Goal: Find contact information: Find contact information

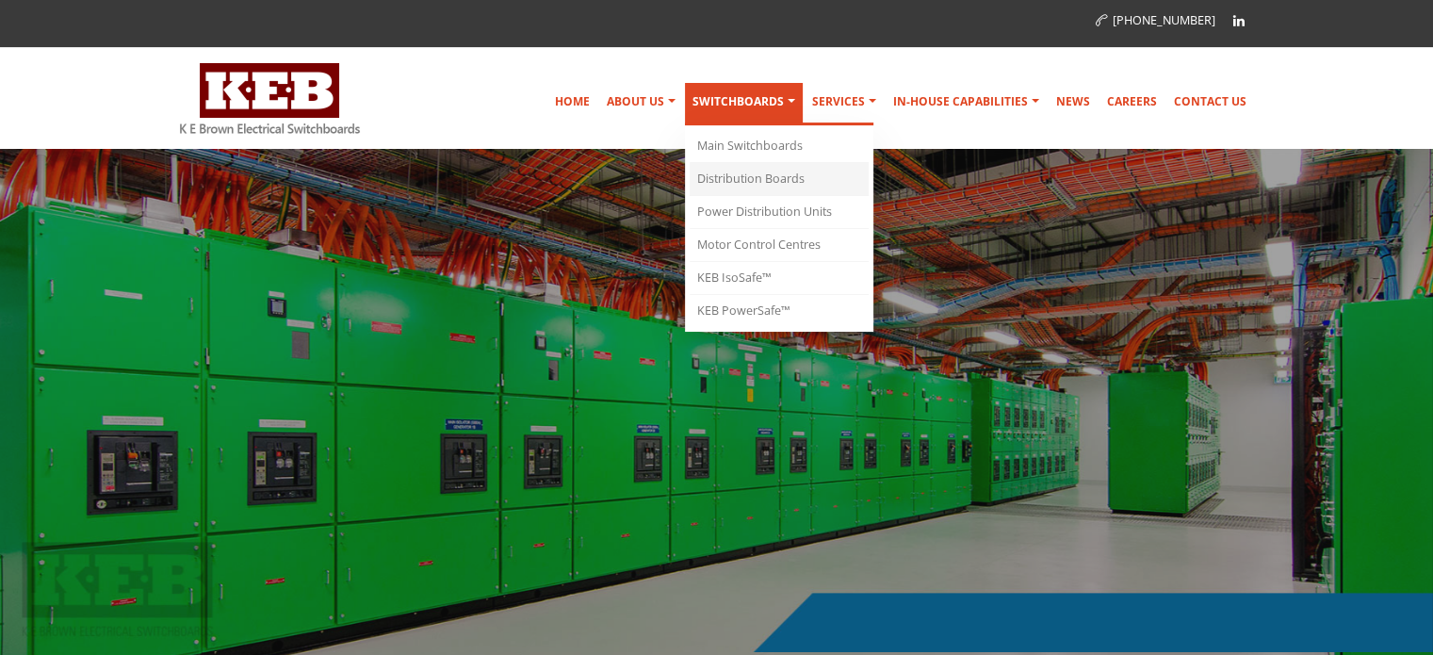
click at [756, 176] on link "Distribution Boards" at bounding box center [779, 179] width 179 height 33
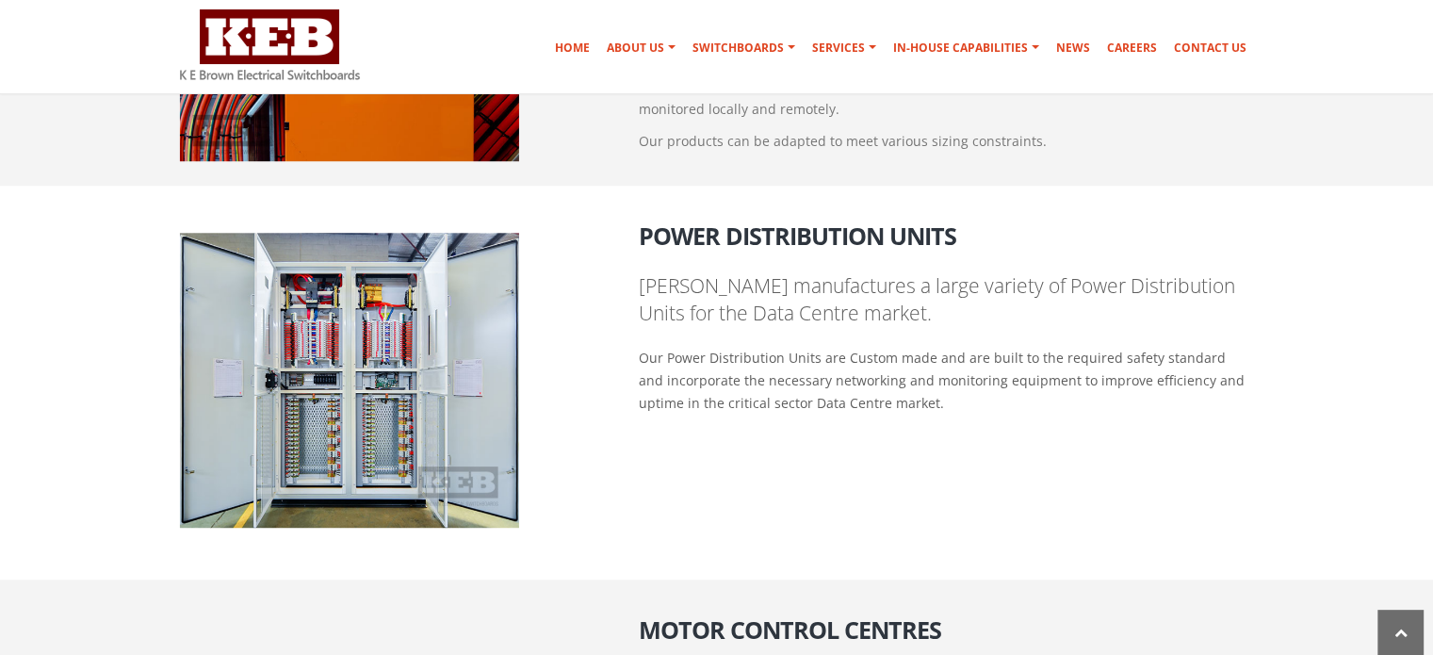
scroll to position [1769, 0]
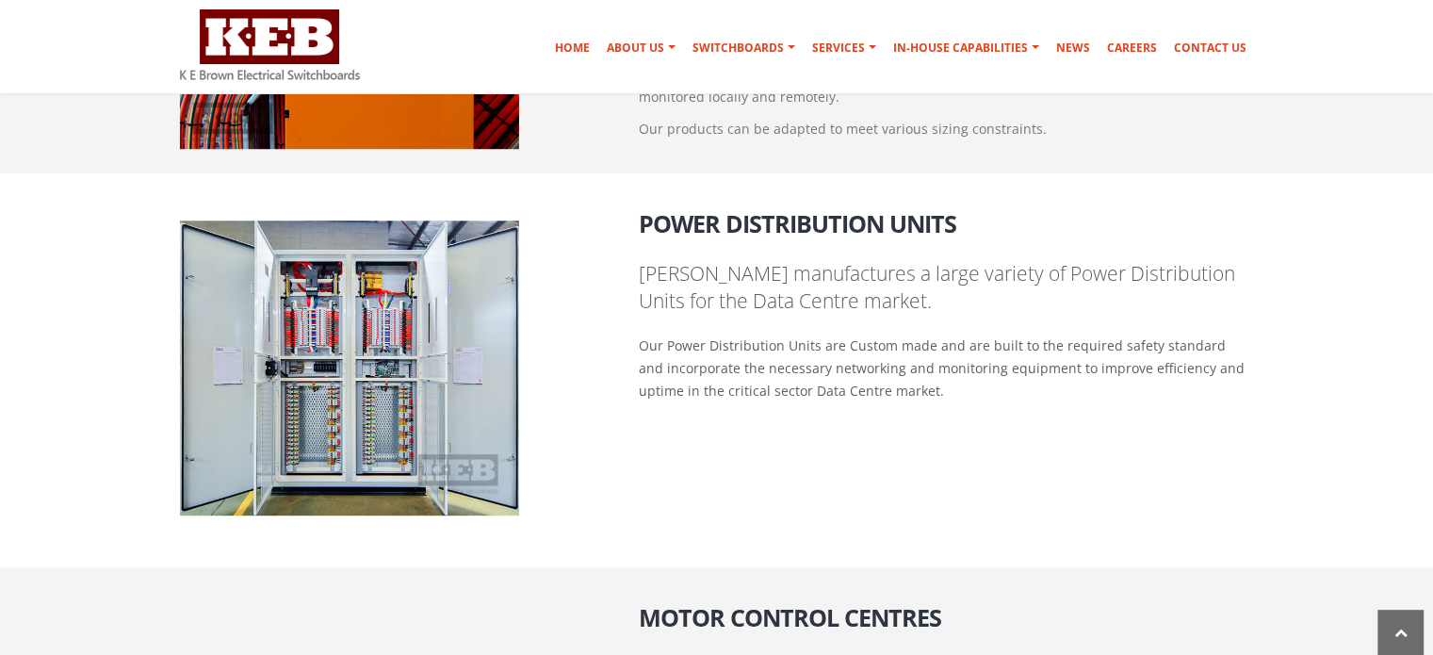
click at [385, 285] on img at bounding box center [349, 367] width 339 height 295
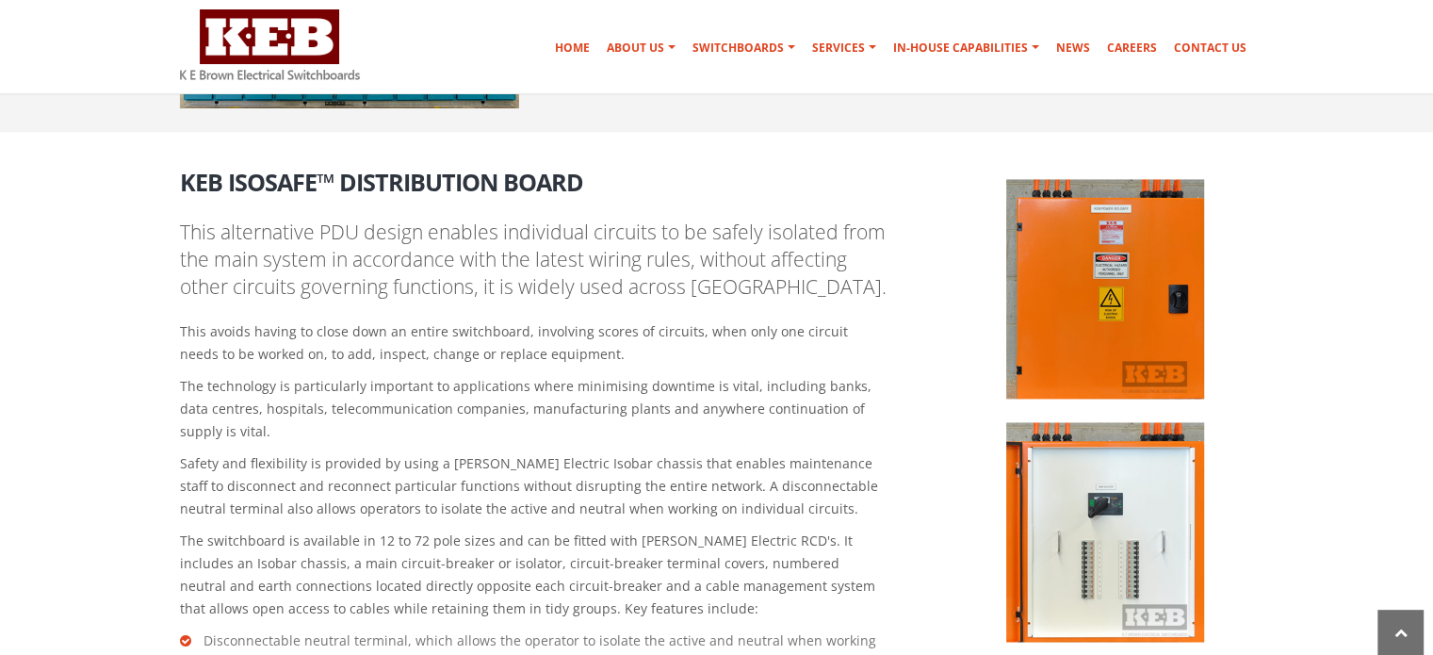
scroll to position [2617, 0]
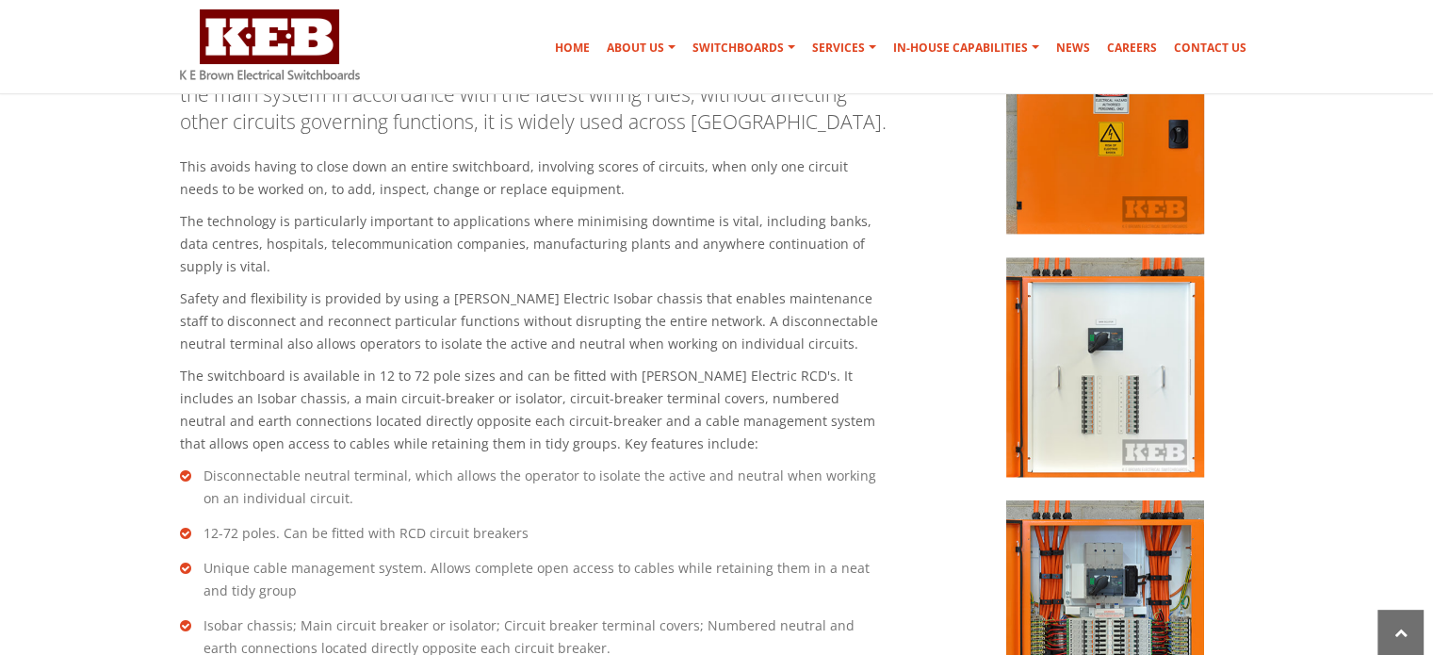
click at [1120, 372] on img at bounding box center [1105, 366] width 198 height 219
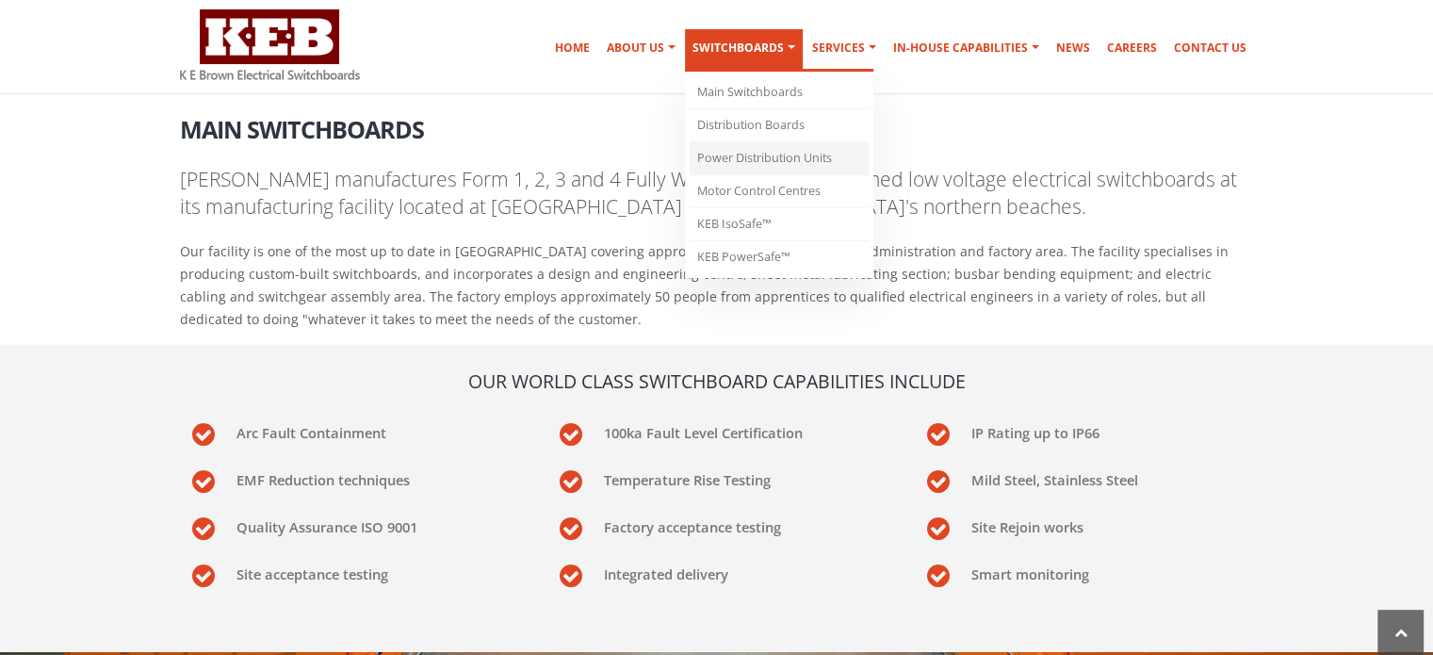
scroll to position [356, 0]
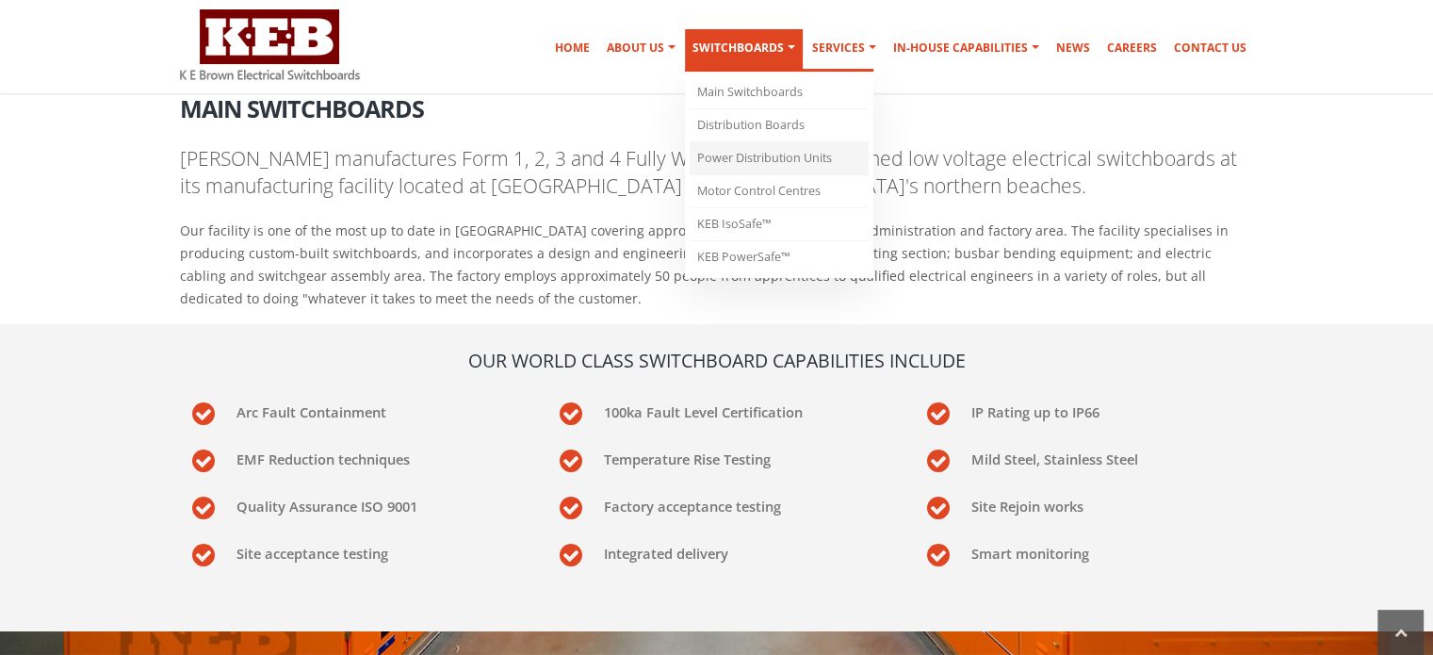
click at [784, 159] on link "Power Distribution Units" at bounding box center [779, 158] width 179 height 33
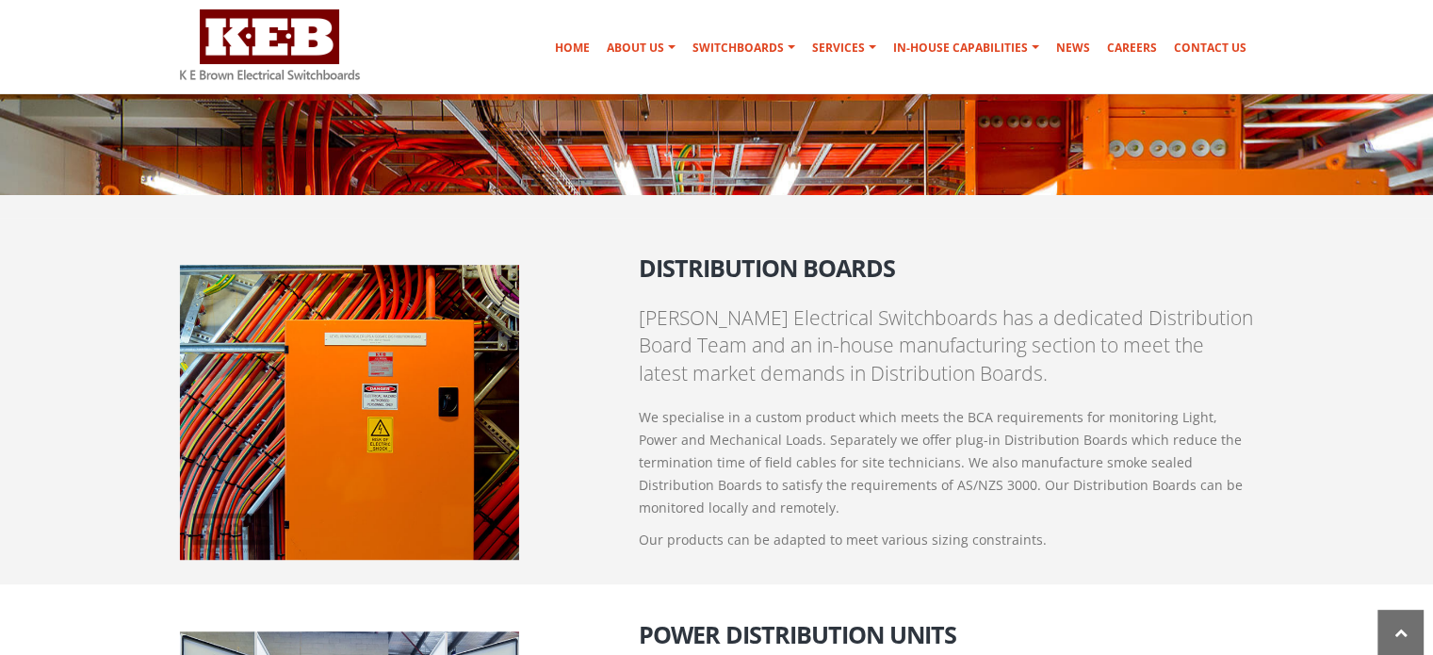
scroll to position [1325, 0]
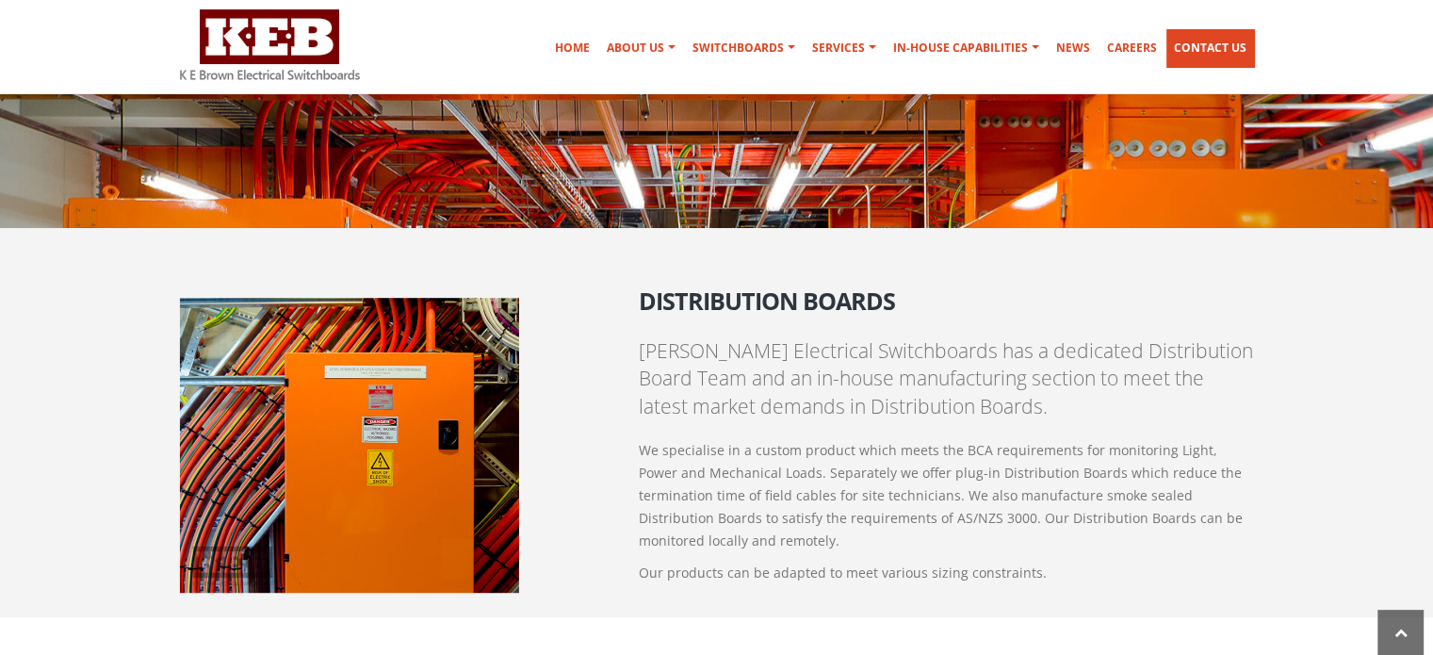
click at [1209, 41] on link "Contact Us" at bounding box center [1210, 48] width 88 height 38
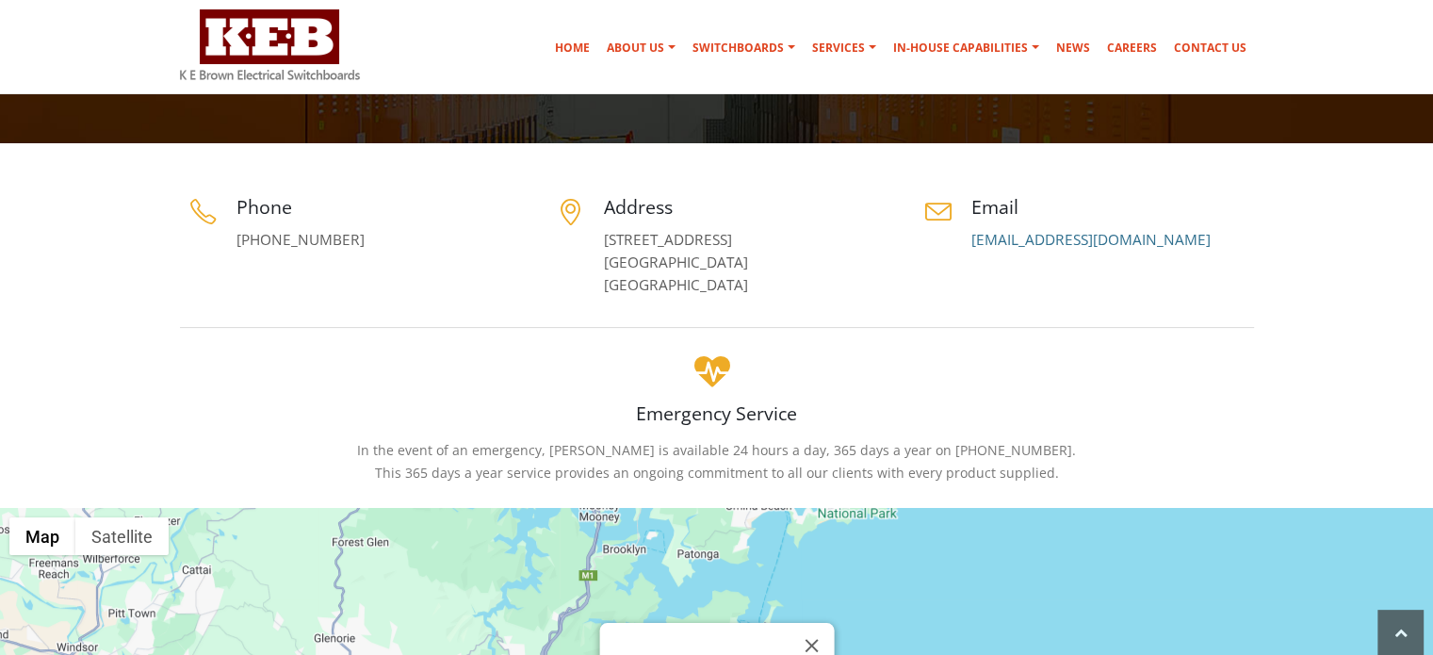
scroll to position [283, 0]
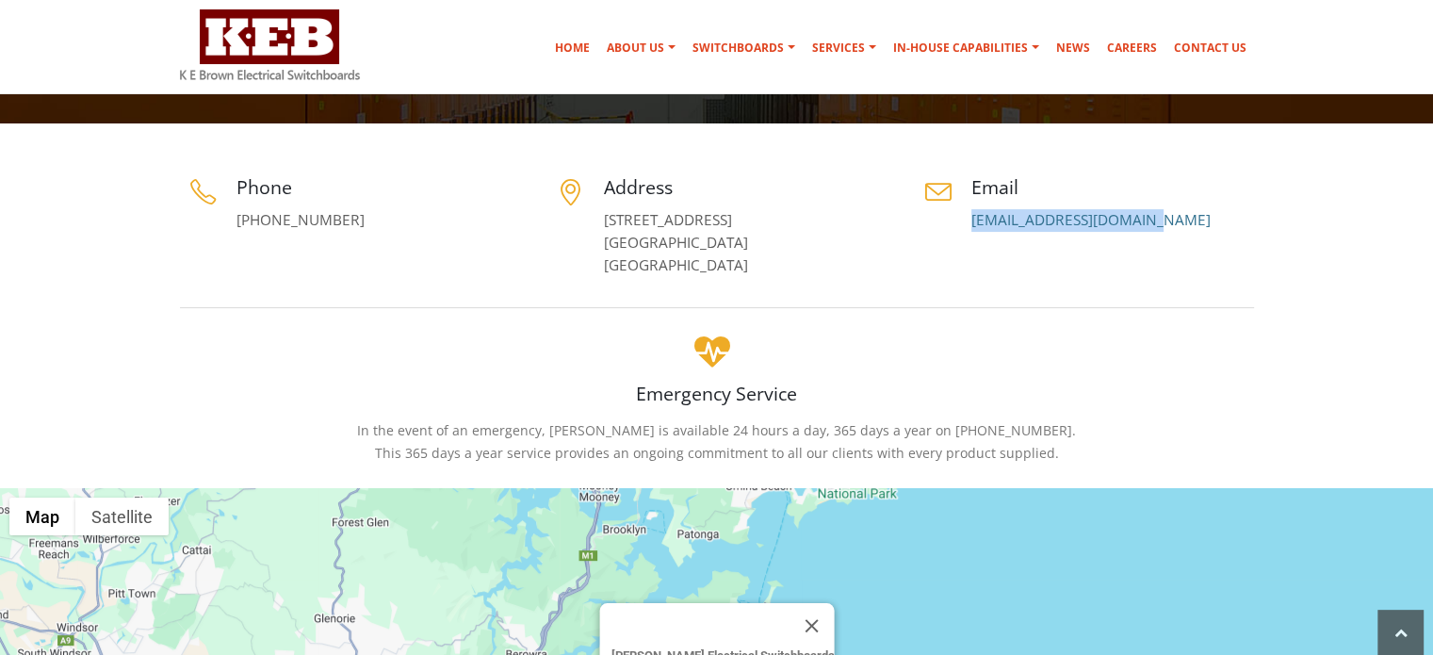
drag, startPoint x: 1175, startPoint y: 225, endPoint x: 958, endPoint y: 231, distance: 216.7
click at [958, 231] on div "Email switchboards@keb.com.au" at bounding box center [1084, 202] width 339 height 57
copy link "[EMAIL_ADDRESS][DOMAIN_NAME]"
